Goal: Task Accomplishment & Management: Manage account settings

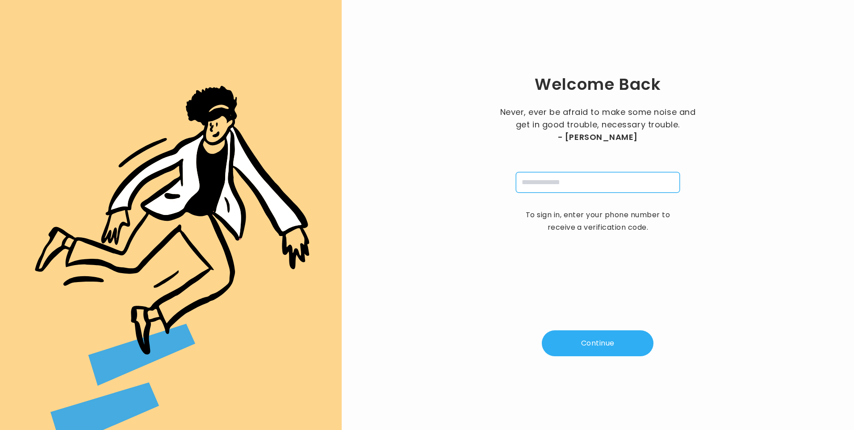
drag, startPoint x: 569, startPoint y: 182, endPoint x: 573, endPoint y: 188, distance: 7.6
click at [569, 182] on input "tel" at bounding box center [598, 182] width 164 height 21
type input "**********"
click at [590, 349] on button "Continue" at bounding box center [598, 343] width 112 height 26
type input "*"
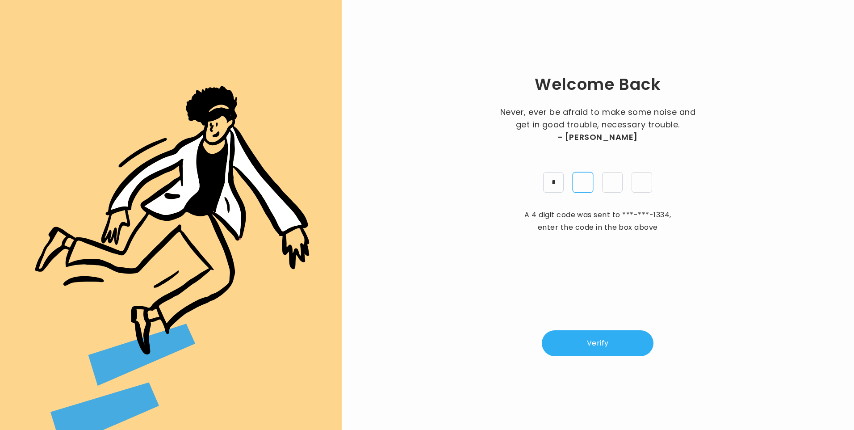
type input "*"
click at [602, 346] on button "Verify" at bounding box center [598, 343] width 112 height 26
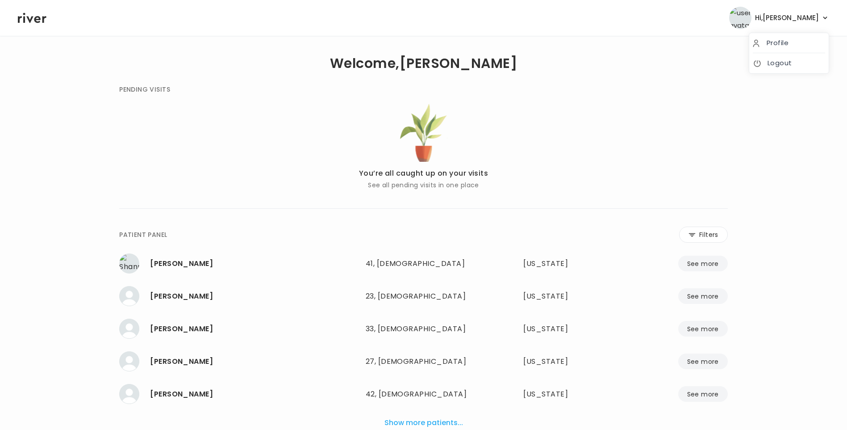
click at [802, 14] on span "Hi, [PERSON_NAME]" at bounding box center [787, 18] width 64 height 13
click at [793, 60] on link "Logout" at bounding box center [789, 63] width 72 height 13
